Goal: Download file/media

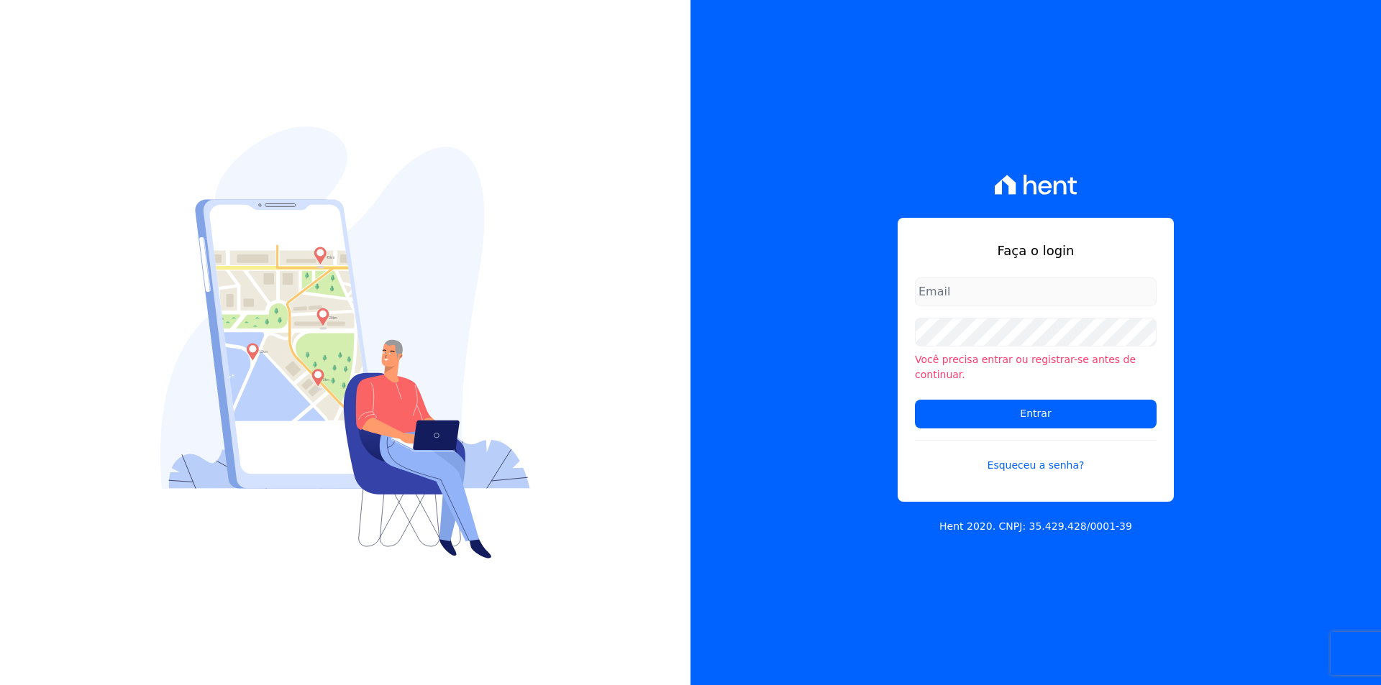
click at [1004, 293] on input "email" at bounding box center [1036, 292] width 242 height 29
type input "[PERSON_NAME][EMAIL_ADDRESS][PERSON_NAME][DOMAIN_NAME]"
click at [991, 406] on input "Entrar" at bounding box center [1036, 414] width 242 height 29
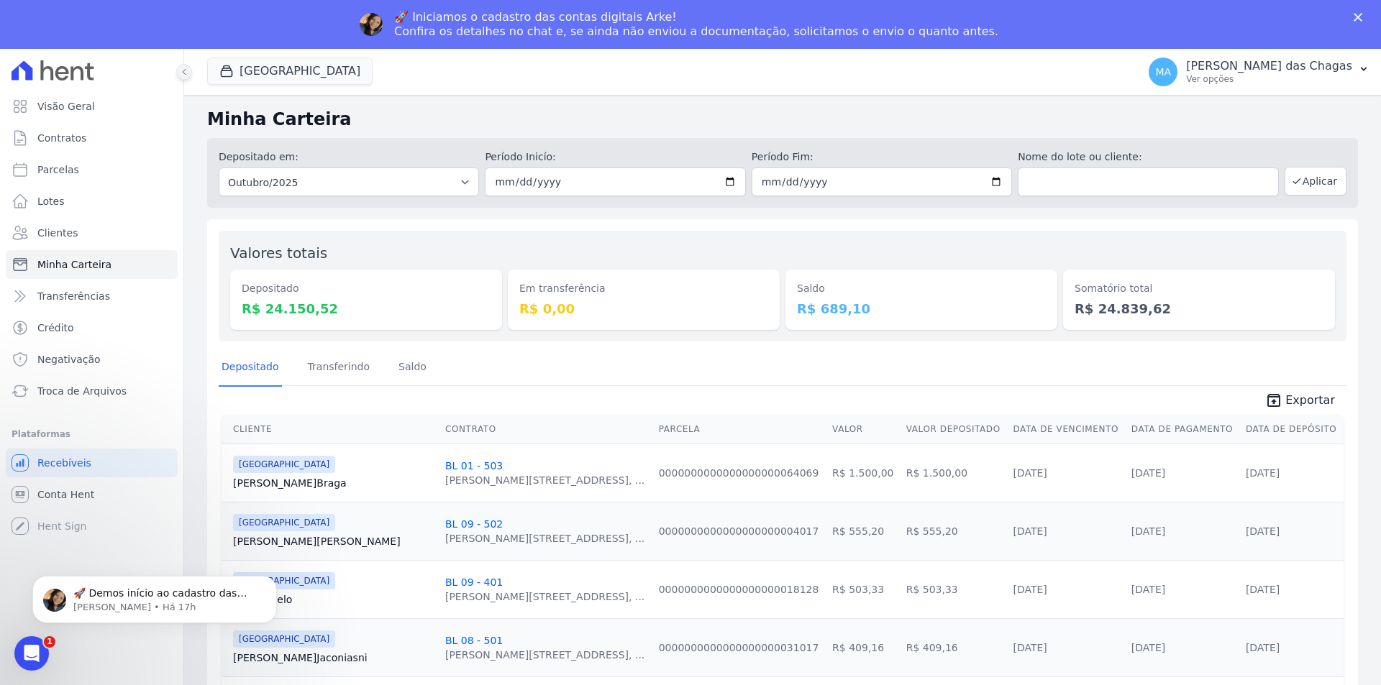
click at [187, 66] on button at bounding box center [184, 72] width 16 height 16
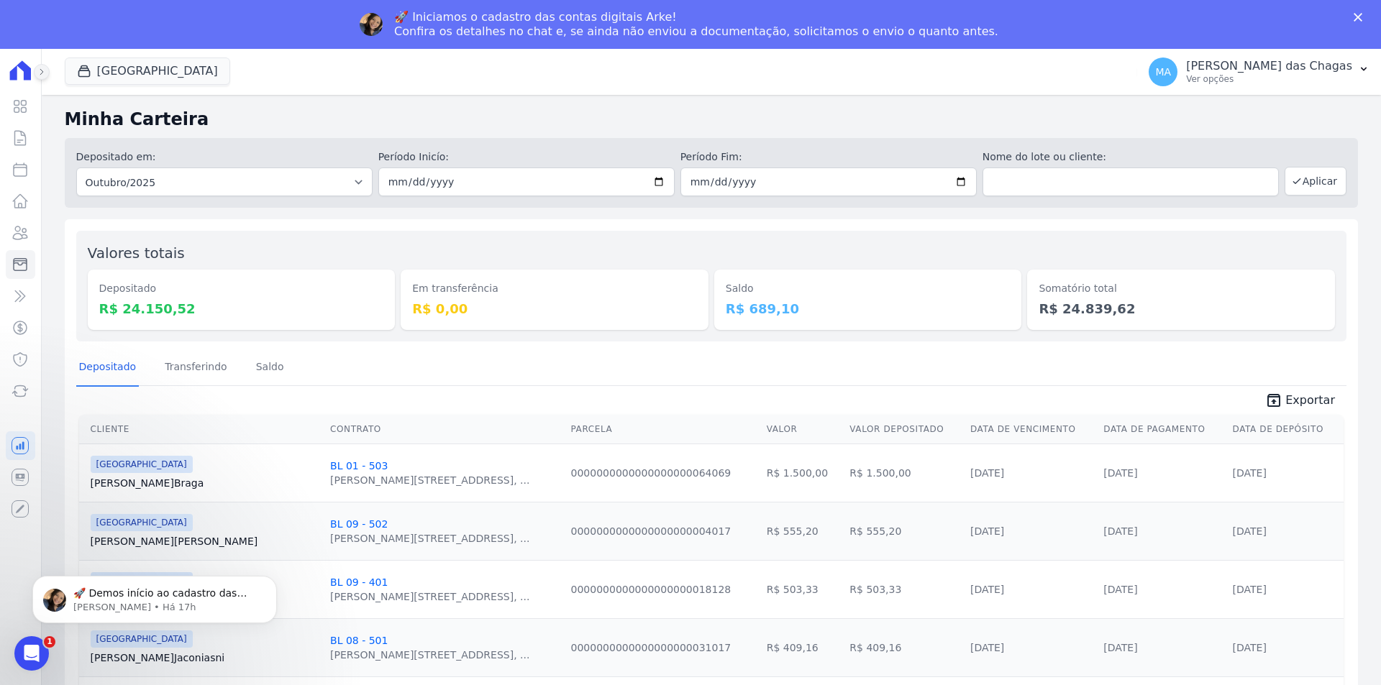
click at [45, 73] on icon at bounding box center [41, 72] width 9 height 9
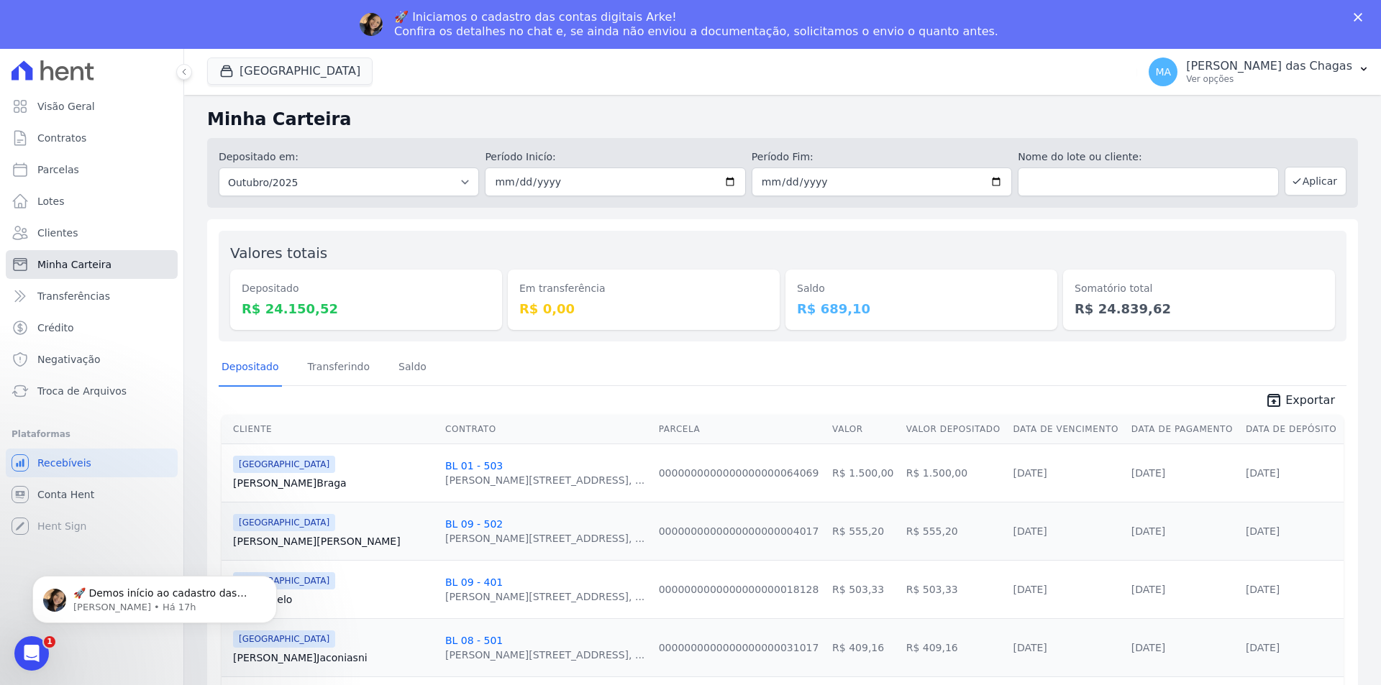
click at [88, 268] on span "Minha Carteira" at bounding box center [74, 264] width 74 height 14
click at [93, 110] on link "Visão Geral" at bounding box center [92, 106] width 172 height 29
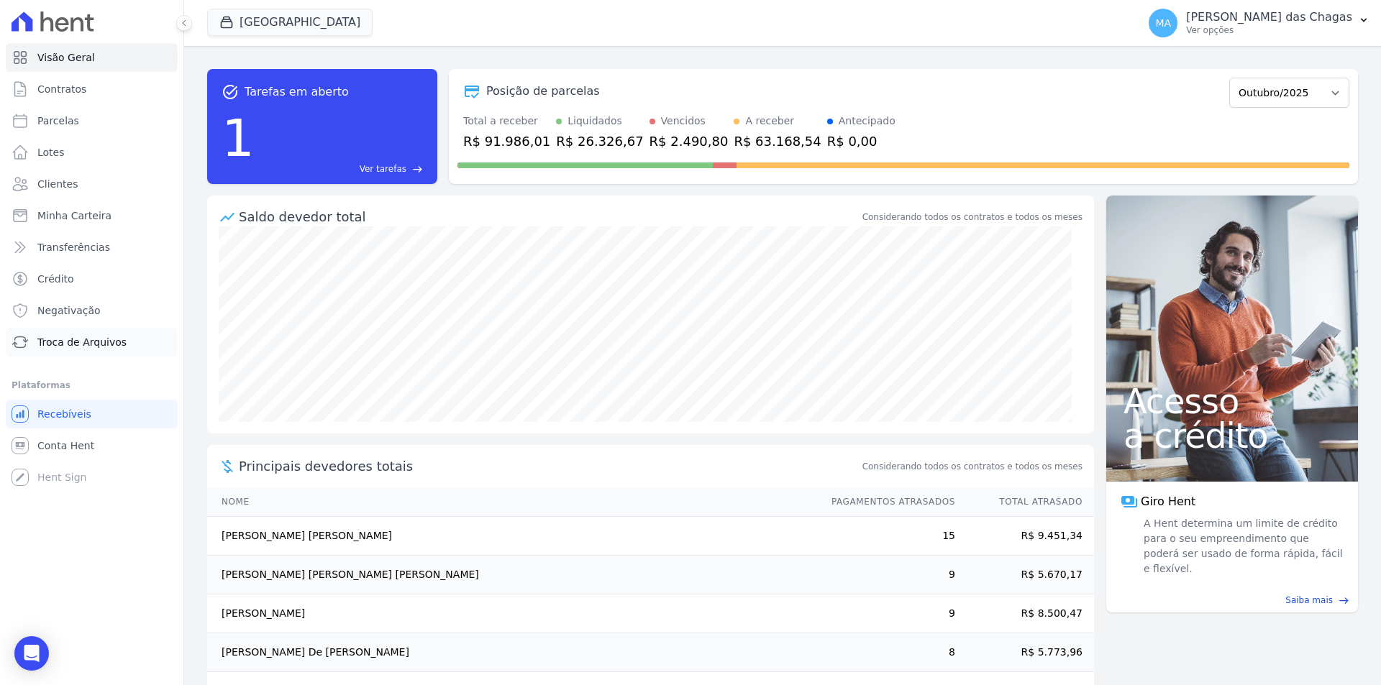
click at [97, 344] on span "Troca de Arquivos" at bounding box center [81, 342] width 89 height 14
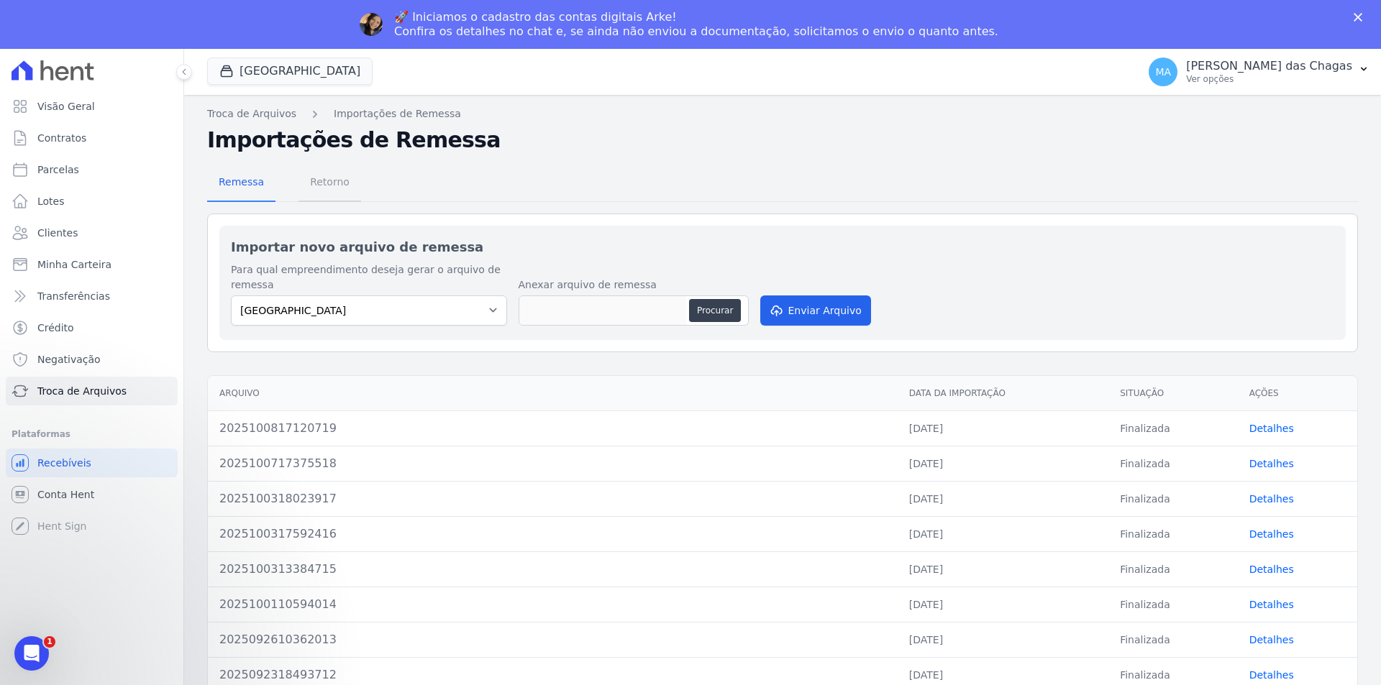
click at [333, 189] on span "Retorno" at bounding box center [329, 182] width 57 height 29
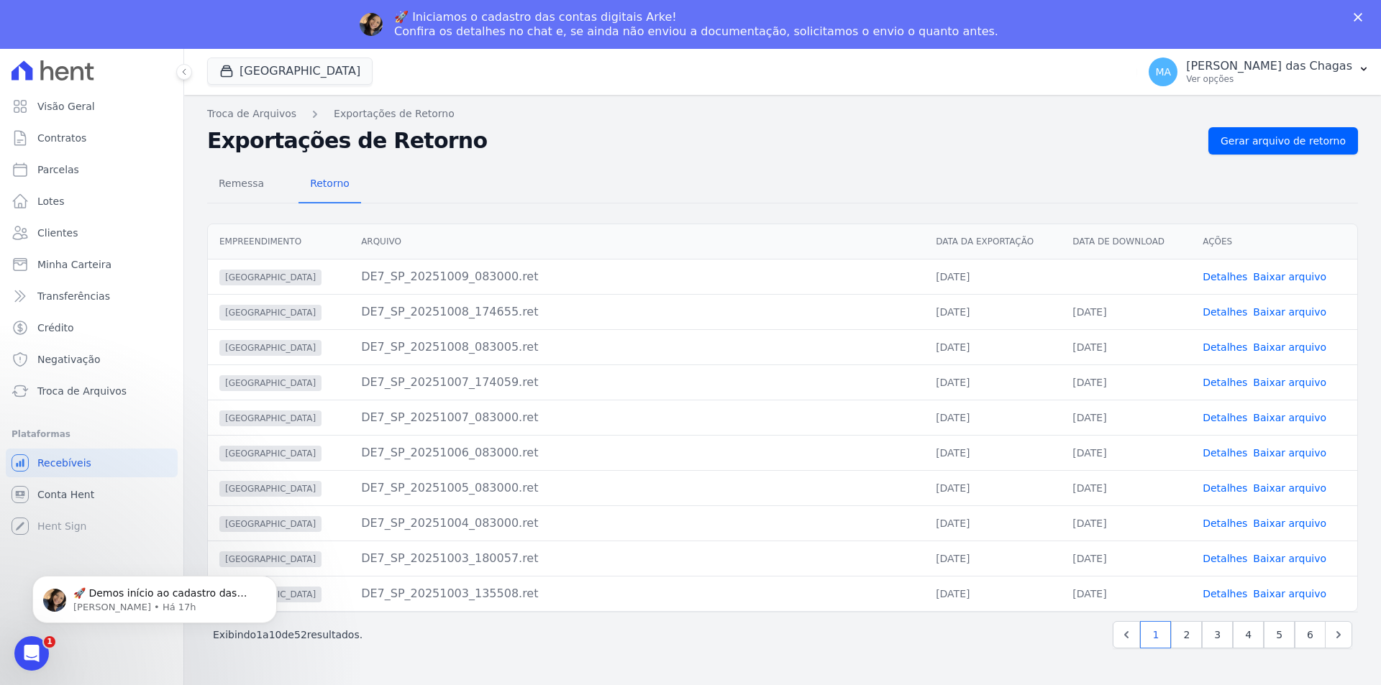
click at [1272, 275] on link "Baixar arquivo" at bounding box center [1289, 277] width 73 height 12
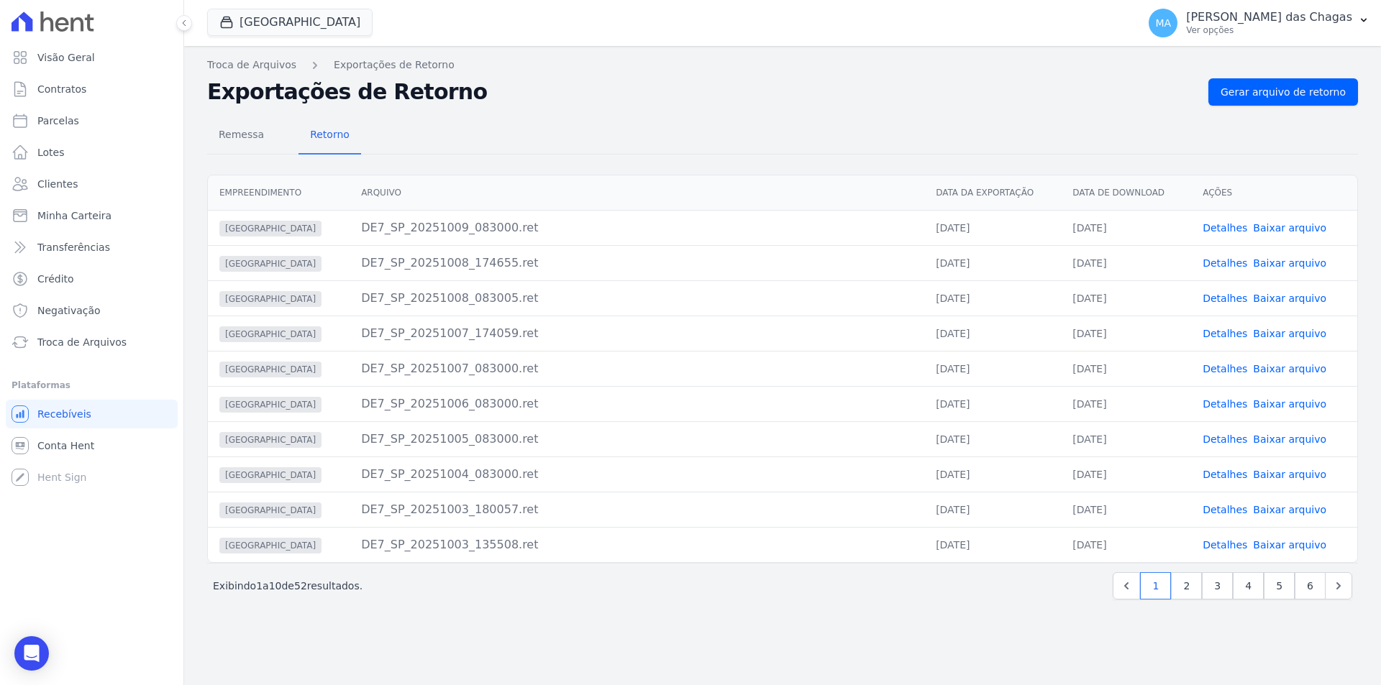
click at [933, 104] on h2 "Exportações de Retorno" at bounding box center [702, 92] width 990 height 26
